Goal: Find contact information: Find contact information

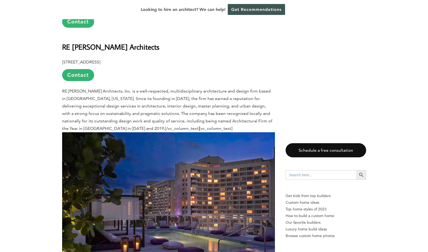
scroll to position [793, 0]
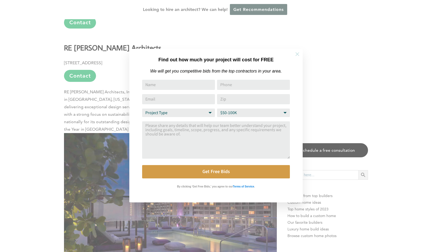
click at [295, 55] on icon at bounding box center [297, 54] width 6 height 6
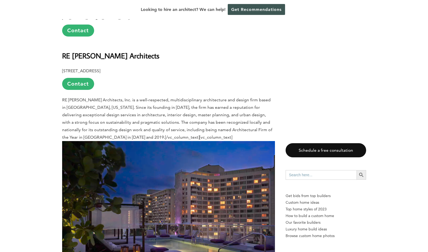
scroll to position [783, 0]
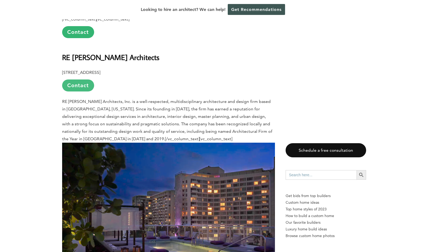
click at [82, 79] on link "Contact" at bounding box center [78, 85] width 32 height 12
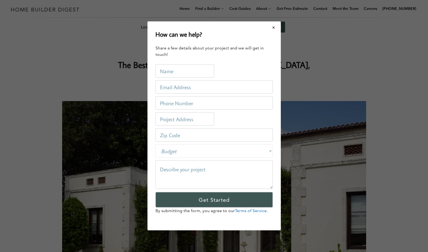
scroll to position [0, 0]
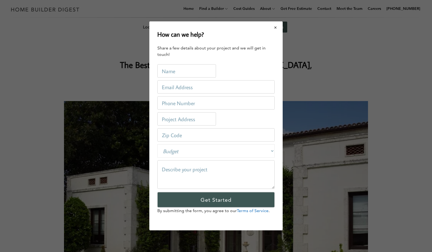
click at [275, 28] on button "Close modal" at bounding box center [275, 27] width 14 height 11
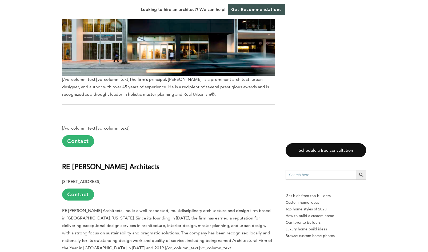
scroll to position [674, 0]
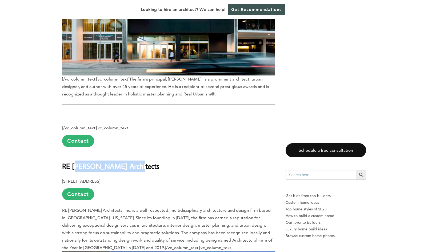
drag, startPoint x: 75, startPoint y: 145, endPoint x: 143, endPoint y: 146, distance: 67.2
click at [143, 153] on h2 "RE [PERSON_NAME] Architects" at bounding box center [168, 162] width 213 height 18
drag, startPoint x: 73, startPoint y: 146, endPoint x: 135, endPoint y: 142, distance: 62.2
click at [135, 153] on h2 "RE [PERSON_NAME] Architects" at bounding box center [168, 162] width 213 height 18
copy b "[PERSON_NAME] Architects"
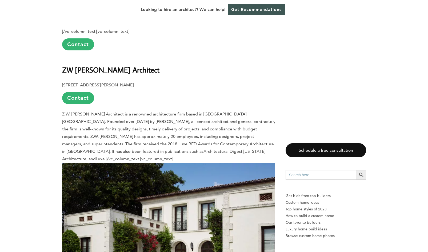
scroll to position [2491, 0]
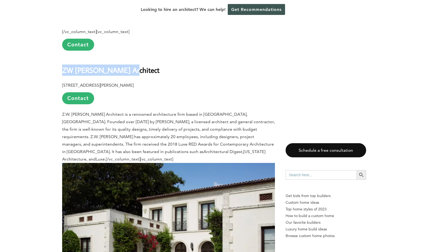
drag, startPoint x: 61, startPoint y: 41, endPoint x: 140, endPoint y: 39, distance: 79.2
copy b "ZW [PERSON_NAME] Architect"
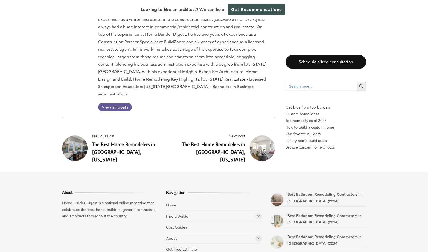
scroll to position [3214, 0]
